Goal: Task Accomplishment & Management: Complete application form

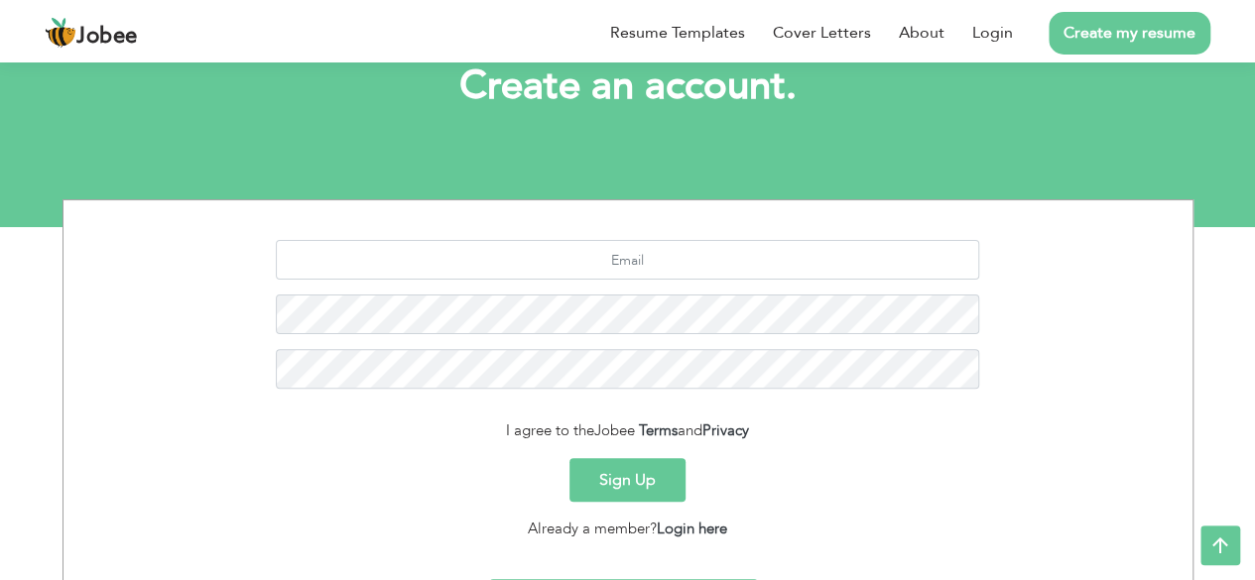
scroll to position [123, 0]
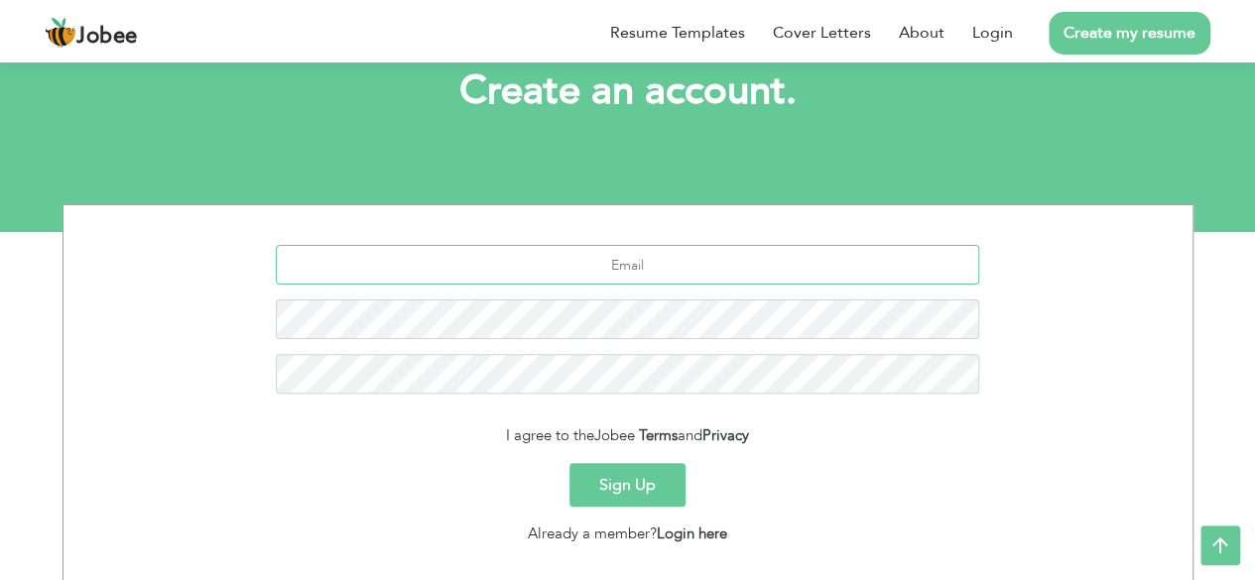
click at [693, 261] on input "text" at bounding box center [627, 265] width 703 height 40
type input "A"
type input "[EMAIL_ADDRESS][DOMAIN_NAME]"
click at [662, 488] on button "Sign Up" at bounding box center [627, 485] width 116 height 44
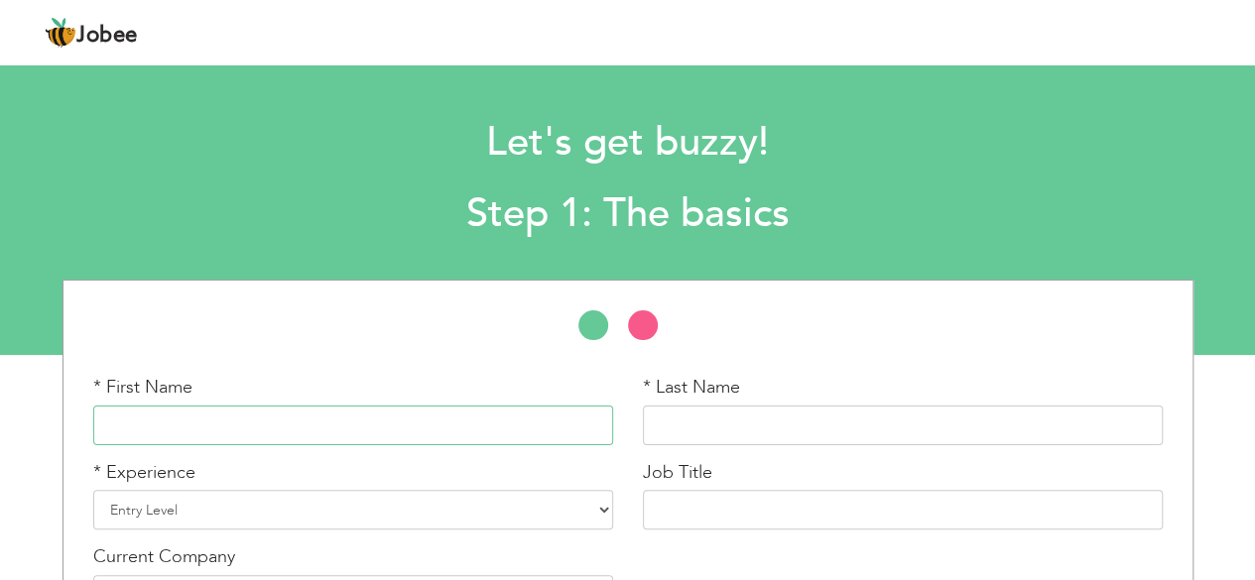
click at [430, 438] on input "text" at bounding box center [353, 426] width 520 height 40
type input "[PERSON_NAME]"
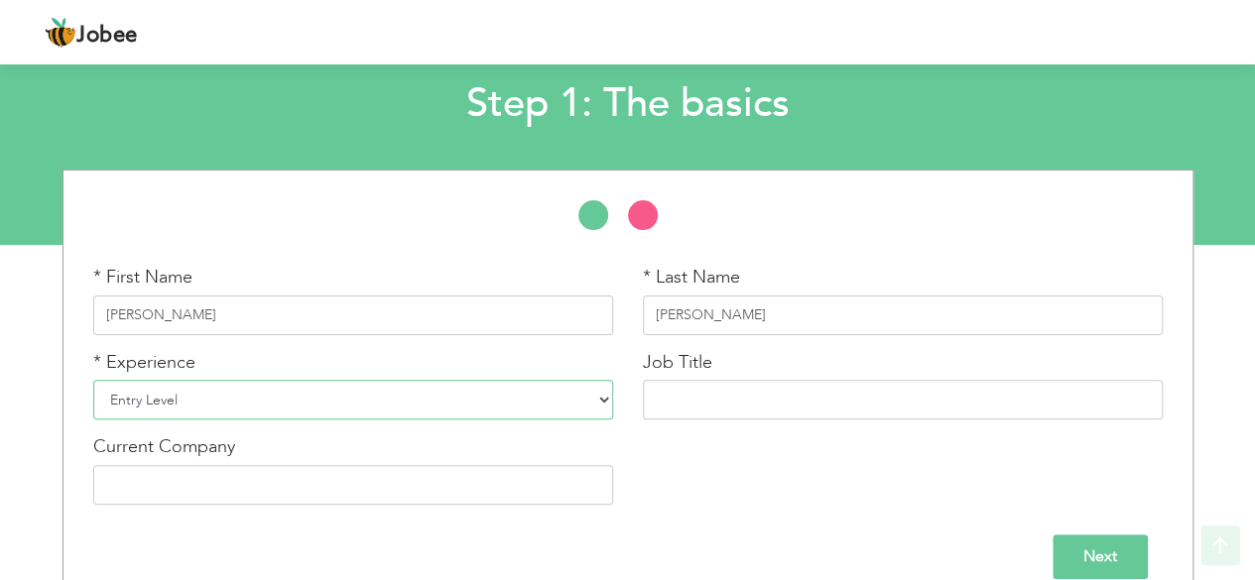
scroll to position [138, 0]
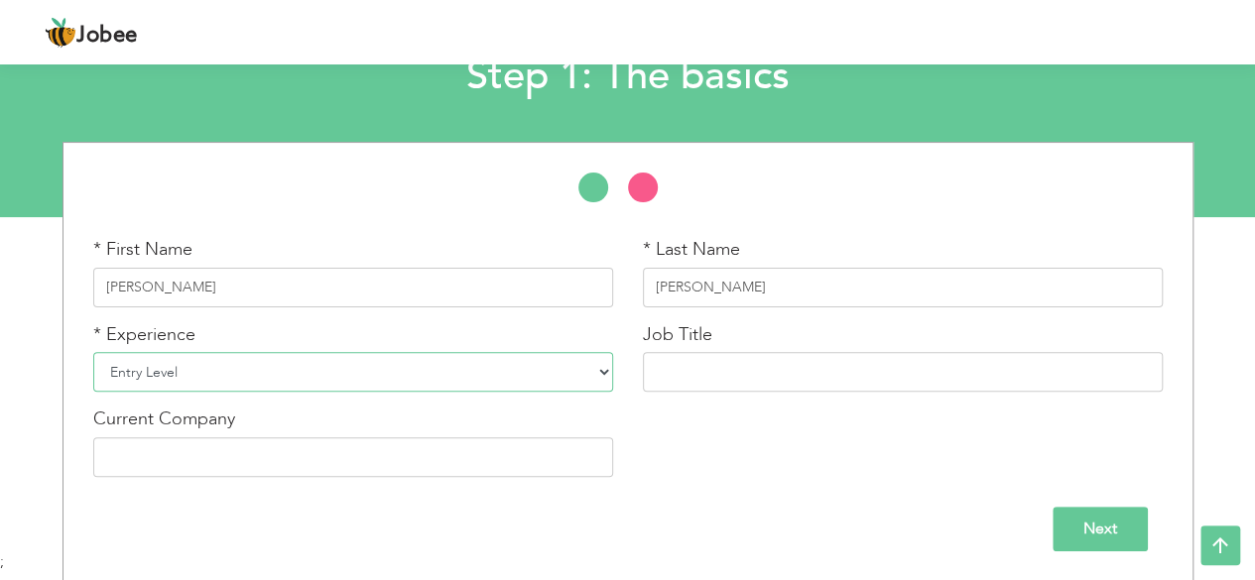
click at [579, 372] on select "Entry Level Less than 1 Year 1 Year 2 Years 3 Years 4 Years 5 Years 6 Years 7 Y…" at bounding box center [353, 372] width 520 height 40
click at [93, 352] on select "Entry Level Less than 1 Year 1 Year 2 Years 3 Years 4 Years 5 Years 6 Years 7 Y…" at bounding box center [353, 372] width 520 height 40
click at [601, 371] on select "Entry Level Less than 1 Year 1 Year 2 Years 3 Years 4 Years 5 Years 6 Years 7 Y…" at bounding box center [353, 372] width 520 height 40
click at [678, 369] on input "text" at bounding box center [903, 372] width 520 height 40
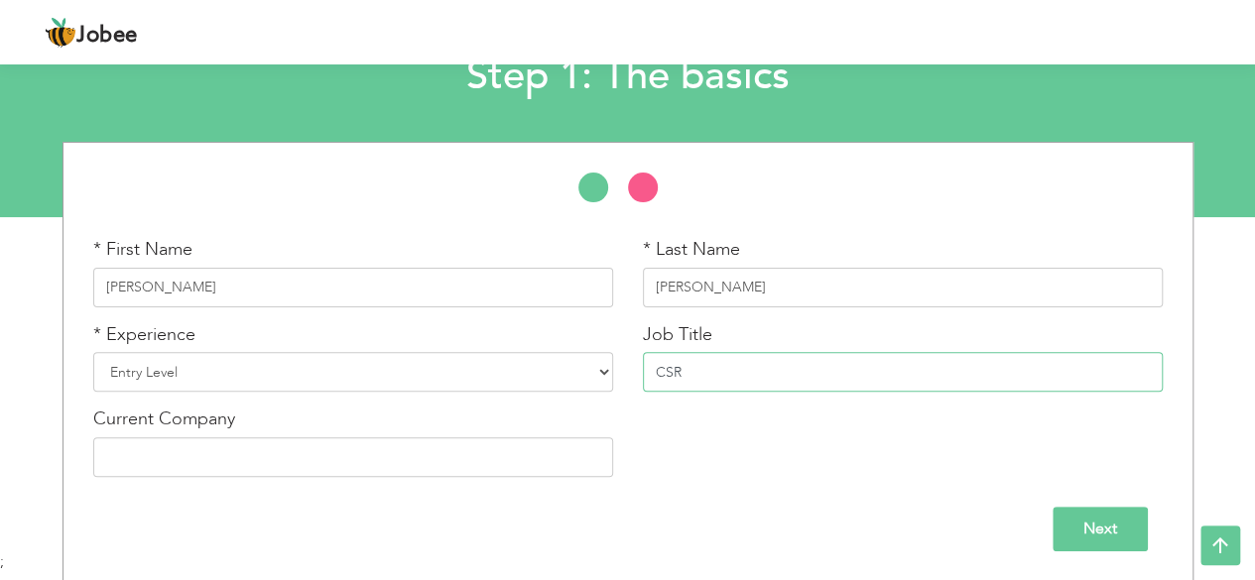
type input "CSR"
click at [1099, 517] on input "Next" at bounding box center [1099, 529] width 95 height 45
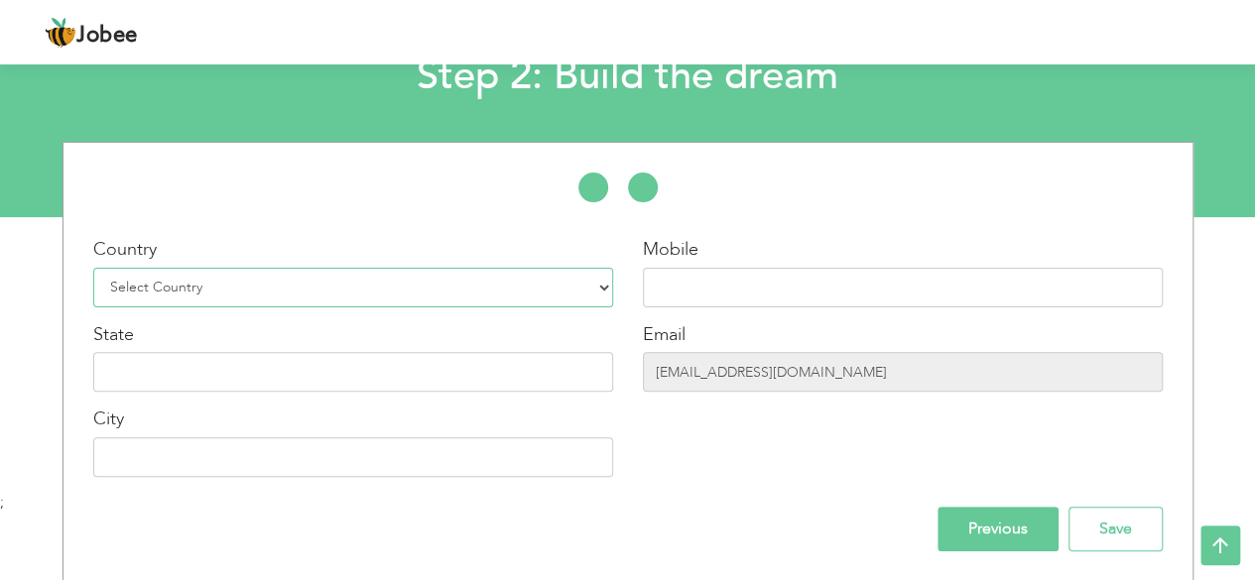
click at [599, 285] on select "Select Country Afghanistan Albania Algeria American Samoa Andorra Angola Anguil…" at bounding box center [353, 288] width 520 height 40
select select "166"
click at [93, 268] on select "Select Country Afghanistan Albania Algeria American Samoa Andorra Angola Anguil…" at bounding box center [353, 288] width 520 height 40
click at [684, 279] on input "text" at bounding box center [903, 288] width 520 height 40
click at [509, 371] on input "text" at bounding box center [353, 372] width 520 height 40
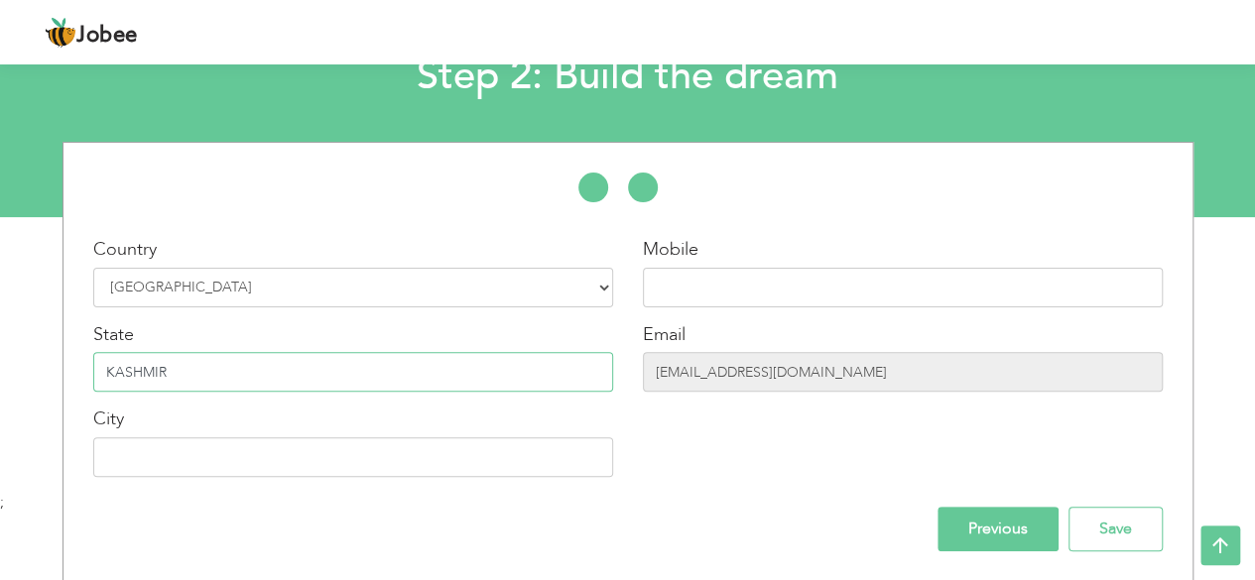
type input "KASHMIR"
click at [436, 461] on input "text" at bounding box center [353, 457] width 520 height 40
type input "SIMAHNI"
click at [702, 296] on input "text" at bounding box center [903, 288] width 520 height 40
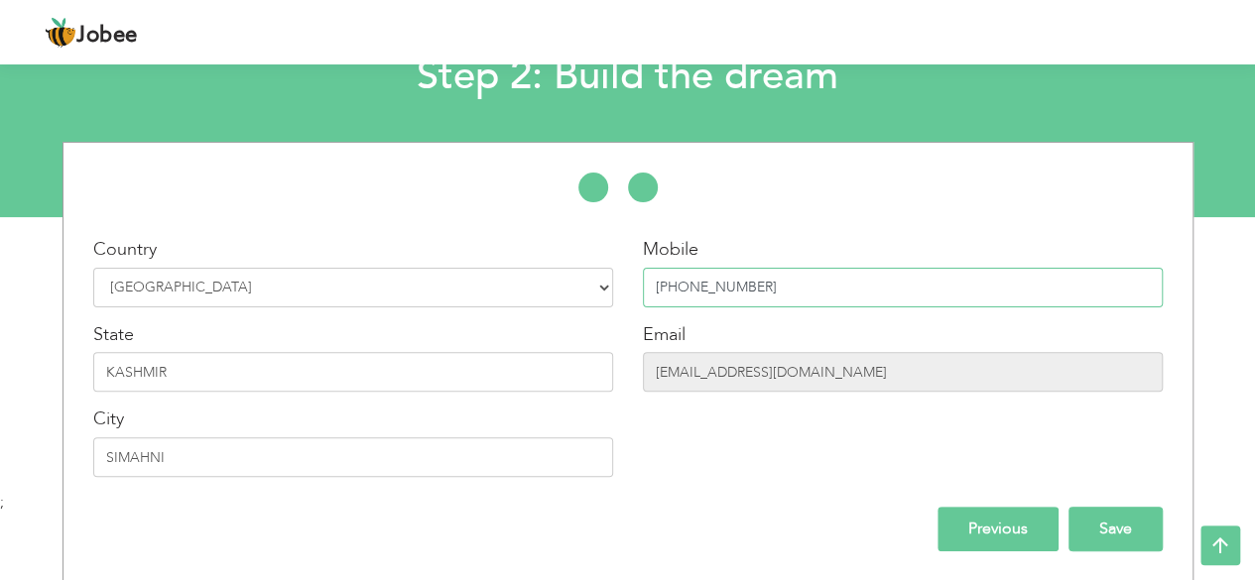
type input "+923175797177"
click at [1119, 535] on input "Save" at bounding box center [1115, 529] width 94 height 45
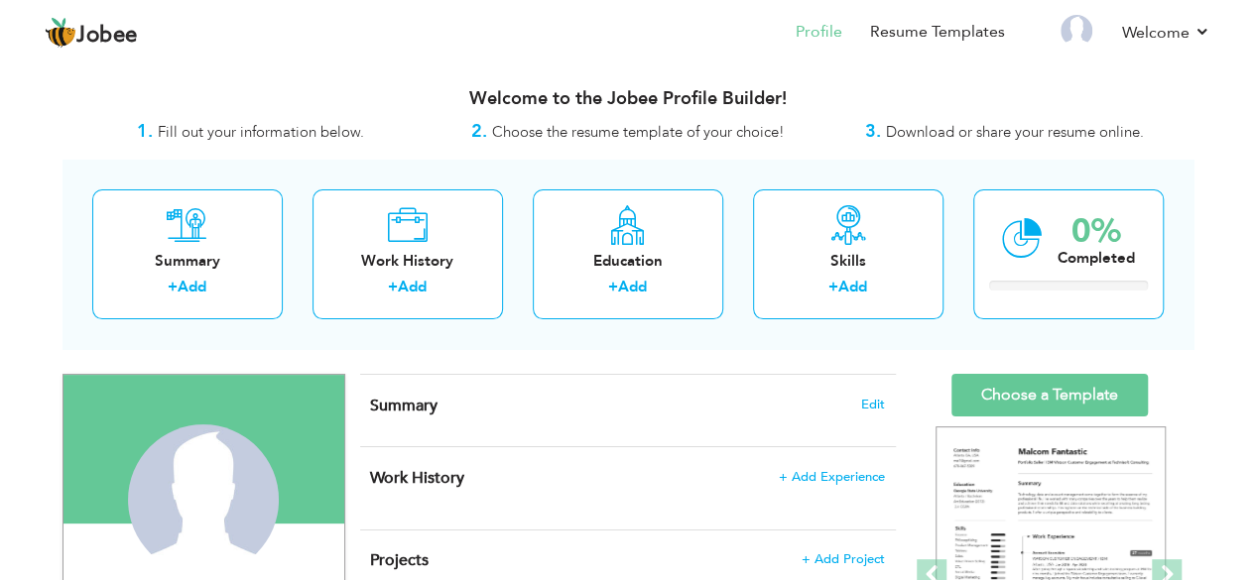
drag, startPoint x: 1246, startPoint y: 122, endPoint x: 1256, endPoint y: 147, distance: 26.7
click at [1255, 146] on html "Jobee Profile Resume Templates Resume Templates Cover Letters About My Resume W…" at bounding box center [627, 290] width 1255 height 580
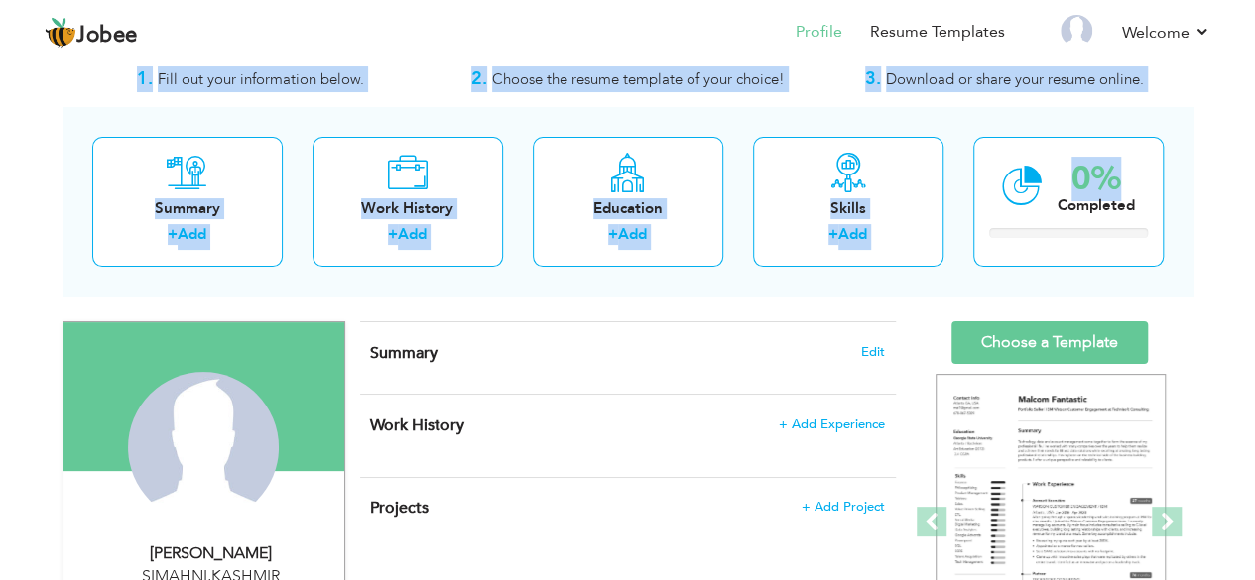
scroll to position [58, 0]
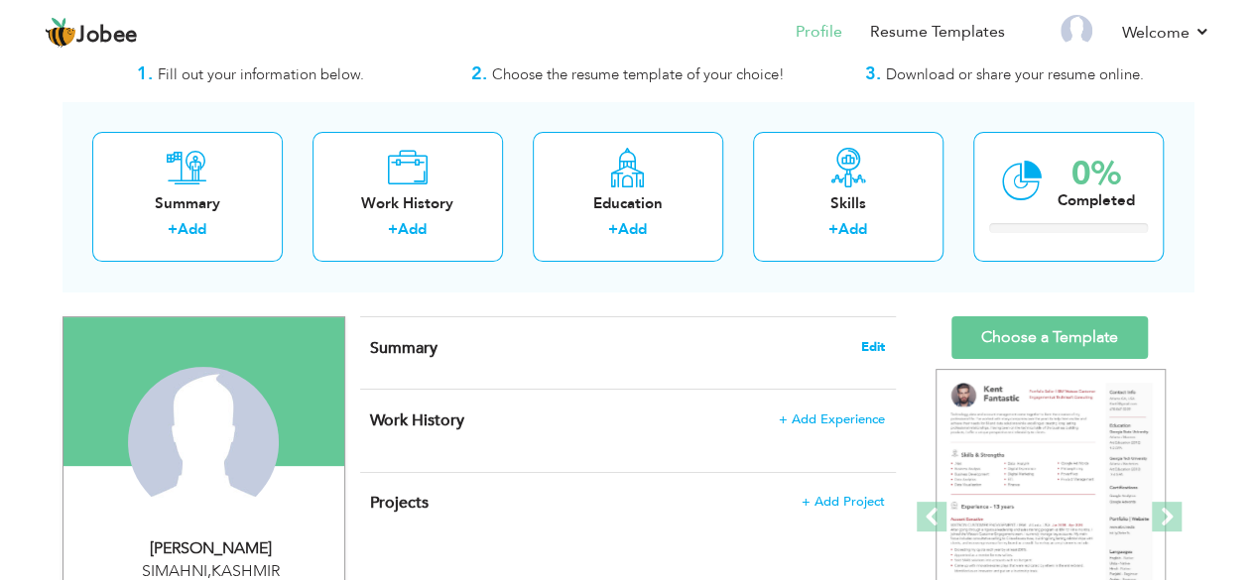
click at [873, 344] on span "Edit" at bounding box center [873, 347] width 24 height 14
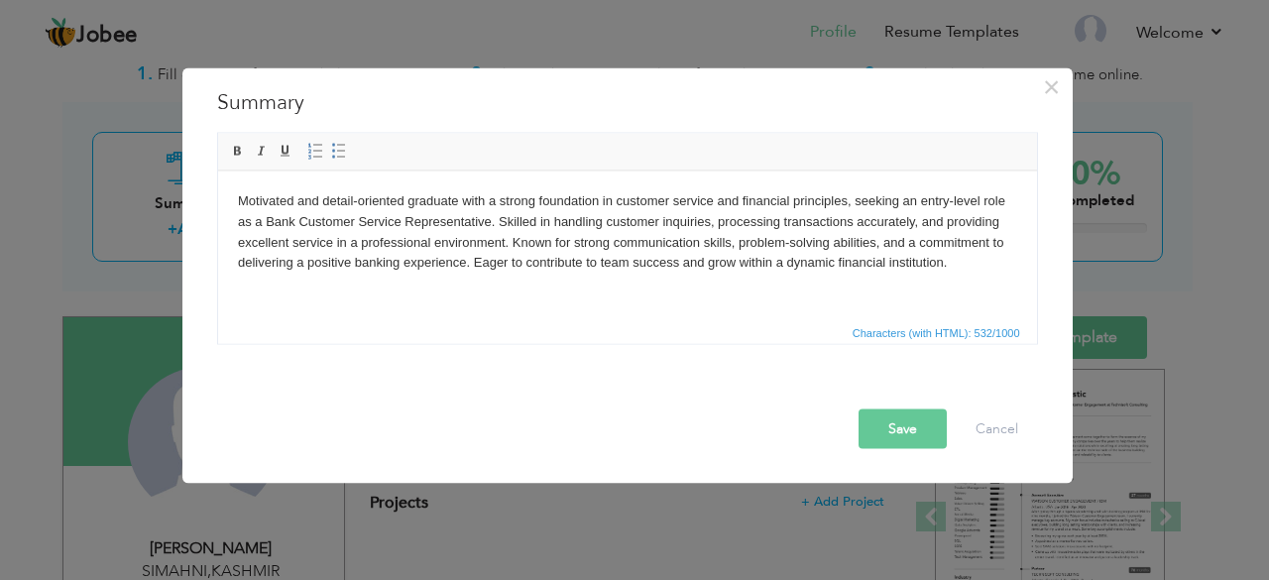
click at [404, 219] on body "Motivated and detail-oriented graduate with a strong foundation in customer ser…" at bounding box center [627, 231] width 780 height 82
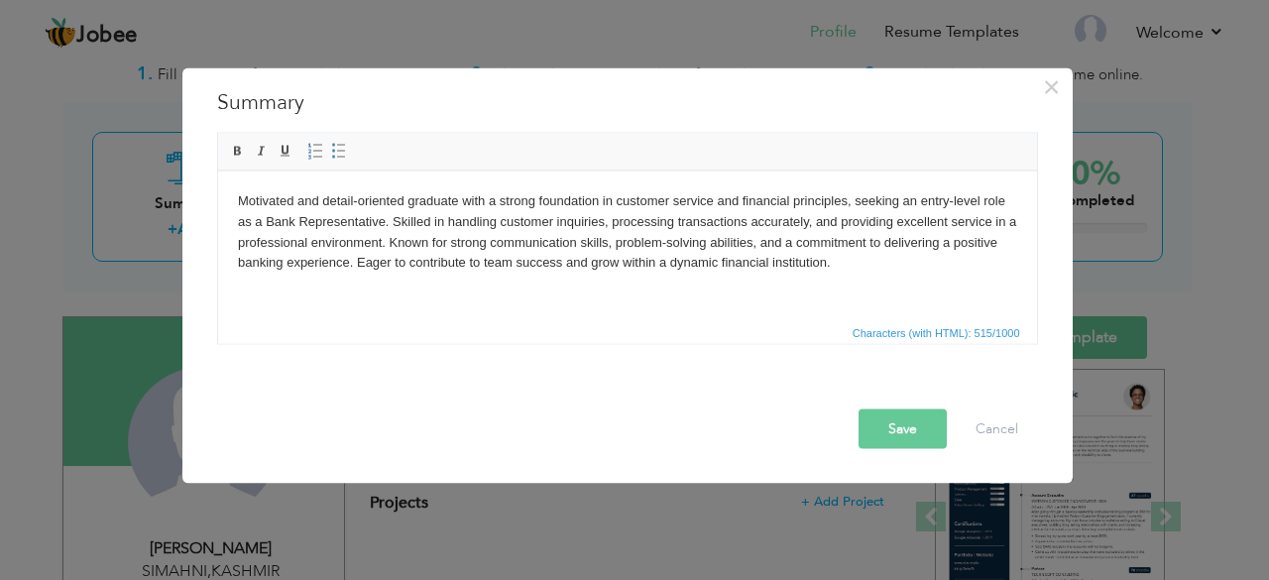
click at [893, 417] on button "Save" at bounding box center [903, 429] width 88 height 40
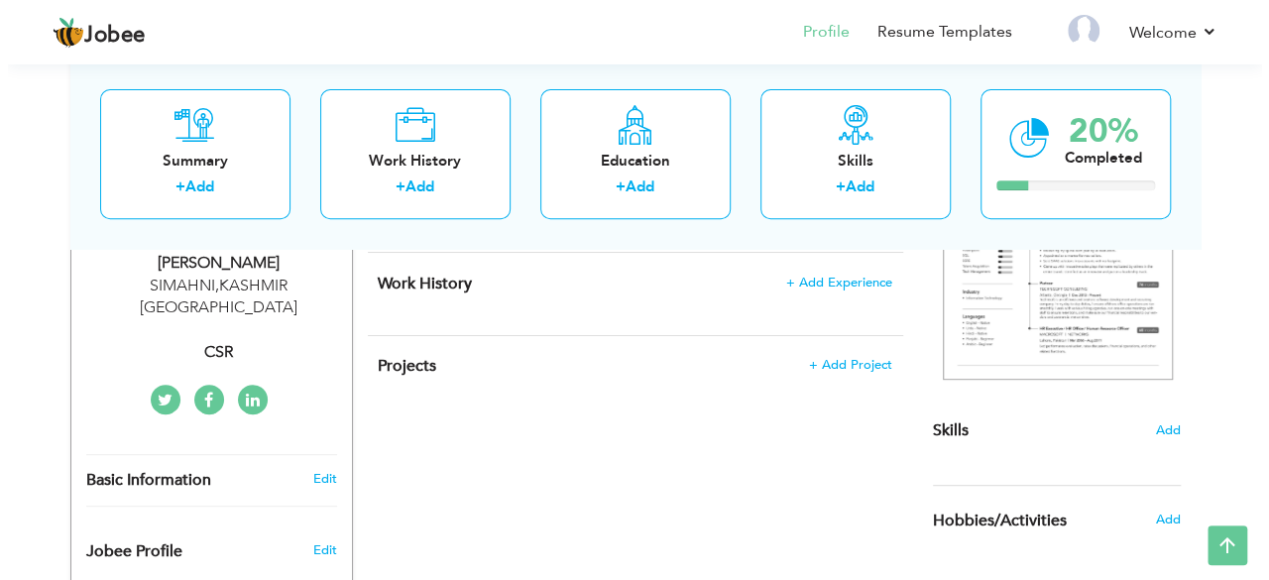
scroll to position [351, 0]
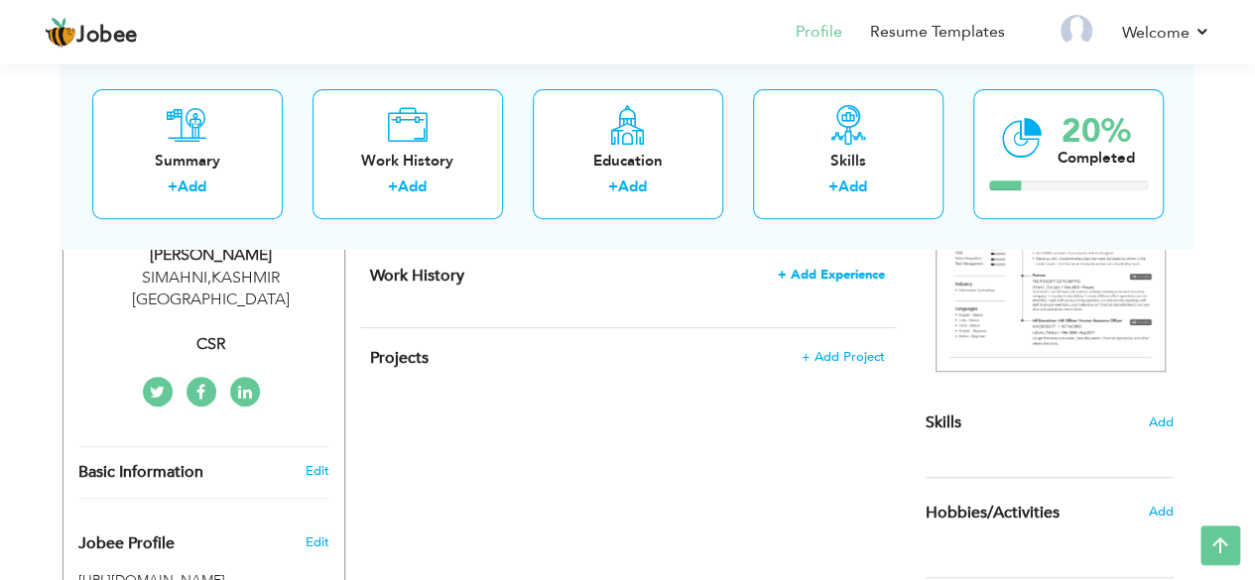
click at [838, 282] on span "+ Add Experience" at bounding box center [831, 275] width 107 height 14
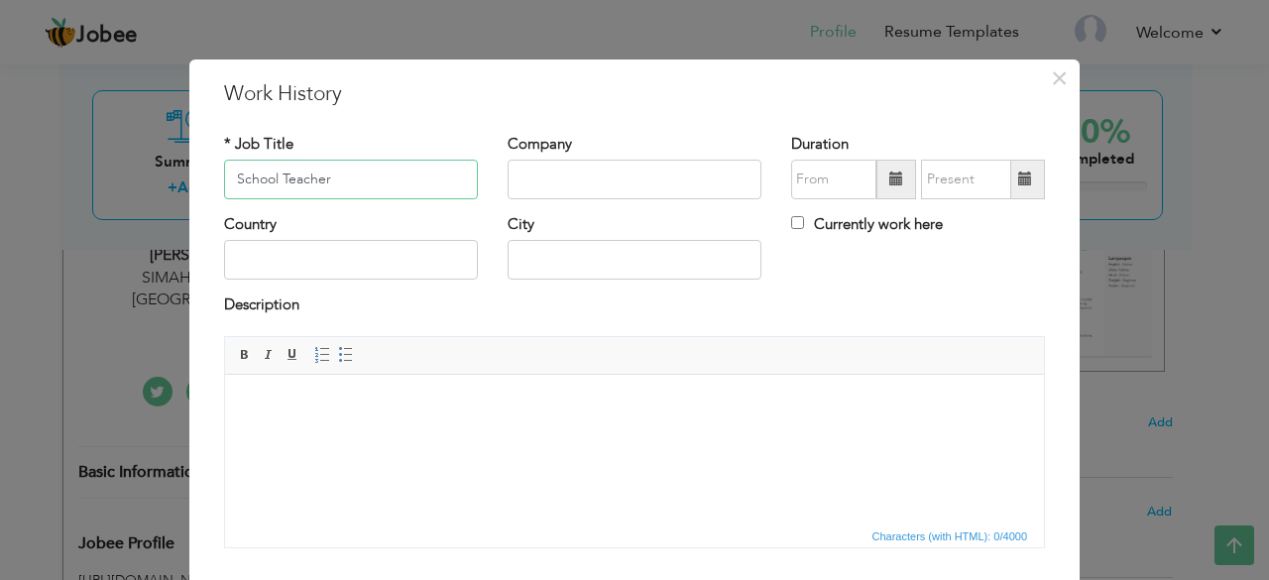
type input "School Teacher"
